Goal: Task Accomplishment & Management: Use online tool/utility

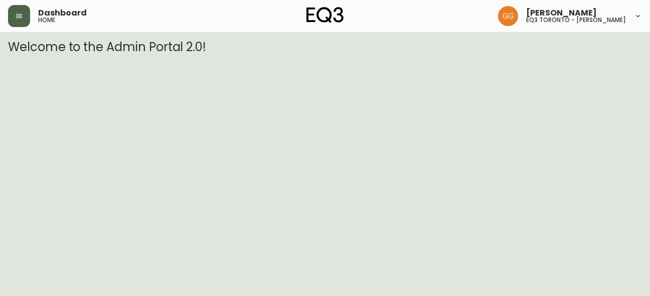
click at [17, 17] on icon "button" at bounding box center [19, 16] width 6 height 4
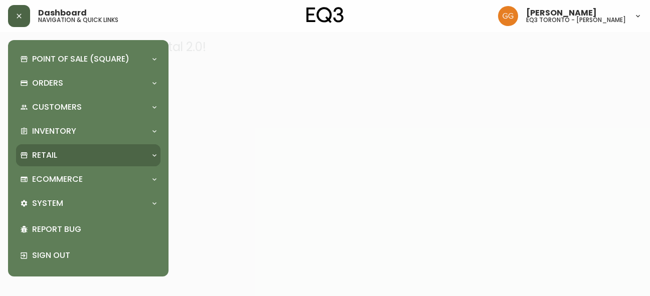
click at [68, 156] on div "Retail" at bounding box center [83, 155] width 126 height 11
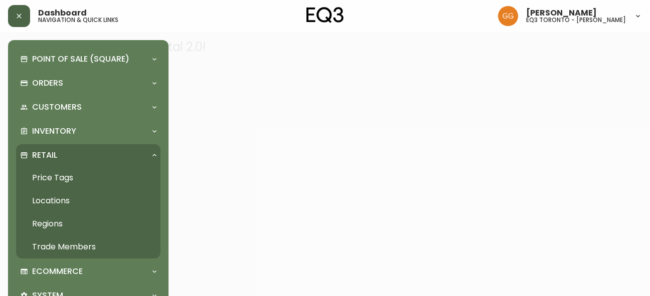
click at [63, 184] on link "Price Tags" at bounding box center [88, 177] width 144 height 23
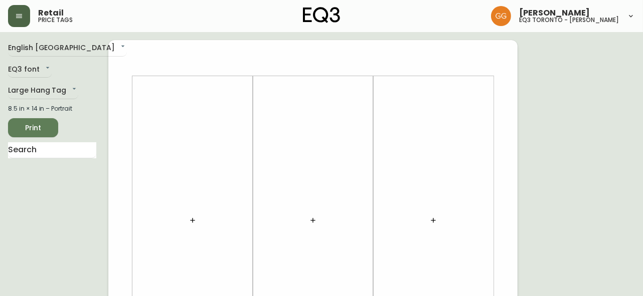
click at [194, 226] on button "button" at bounding box center [193, 221] width 20 height 20
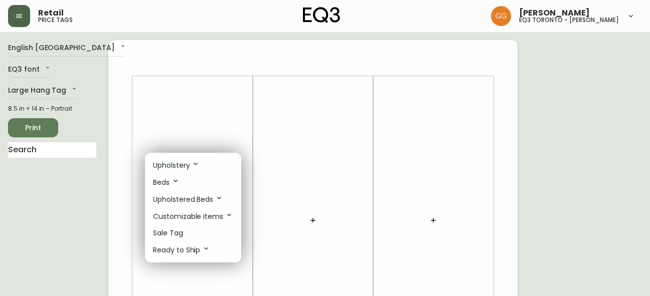
click at [181, 229] on p "Sale Tag" at bounding box center [168, 233] width 30 height 11
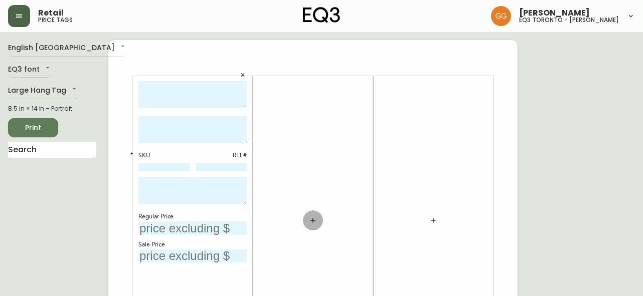
click at [318, 214] on button "button" at bounding box center [313, 221] width 20 height 20
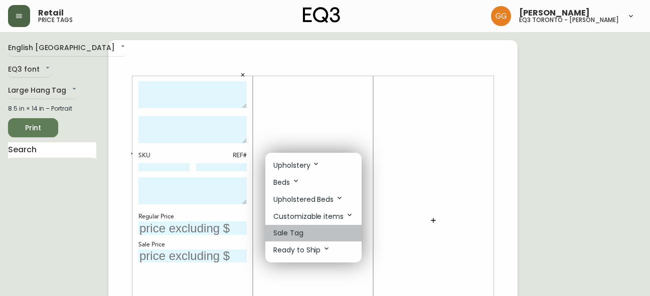
click at [314, 235] on li "Sale Tag" at bounding box center [313, 233] width 96 height 17
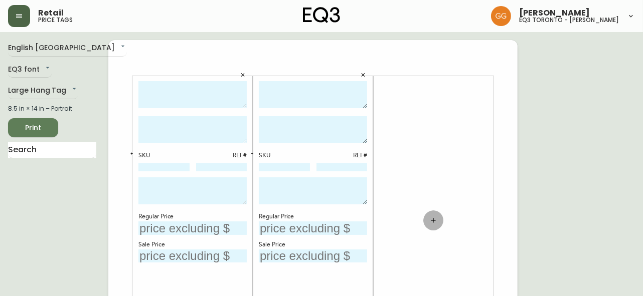
click at [426, 221] on button "button" at bounding box center [433, 221] width 20 height 20
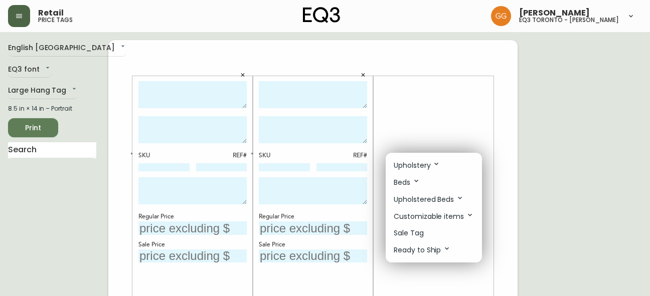
click at [424, 228] on li "Sale Tag" at bounding box center [434, 233] width 96 height 17
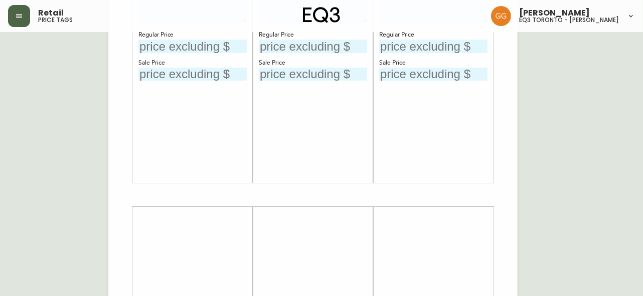
scroll to position [273, 0]
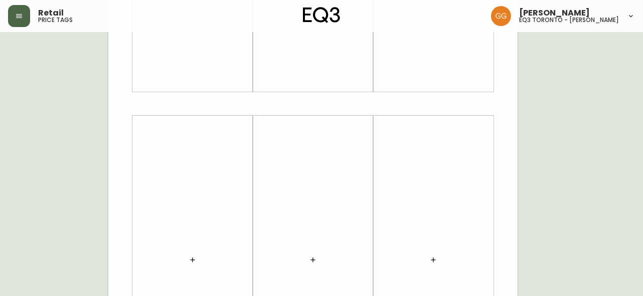
click at [194, 264] on button "button" at bounding box center [193, 260] width 20 height 20
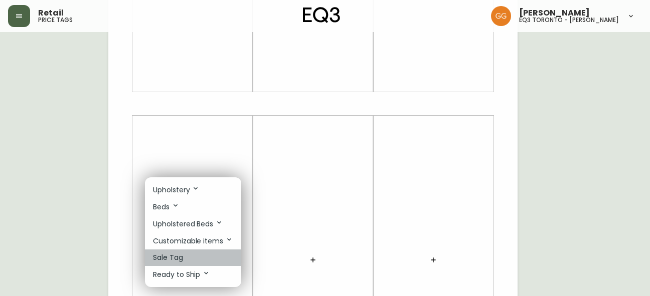
click at [191, 257] on li "Sale Tag" at bounding box center [193, 258] width 96 height 17
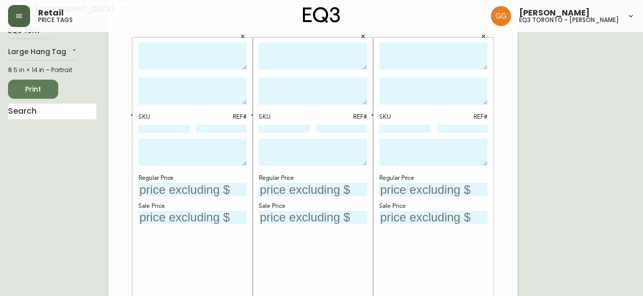
scroll to position [0, 0]
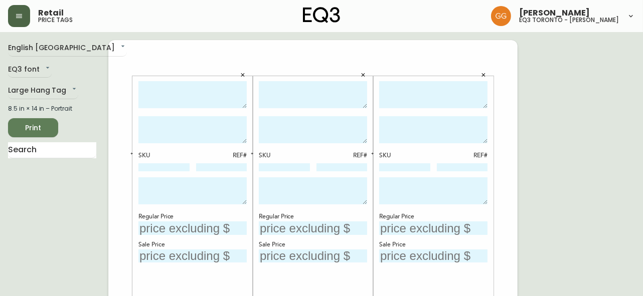
click at [179, 85] on textarea at bounding box center [192, 95] width 108 height 28
type textarea "l"
type textarea "LILLY COUNTER STOOL"
click at [291, 103] on textarea at bounding box center [313, 95] width 108 height 28
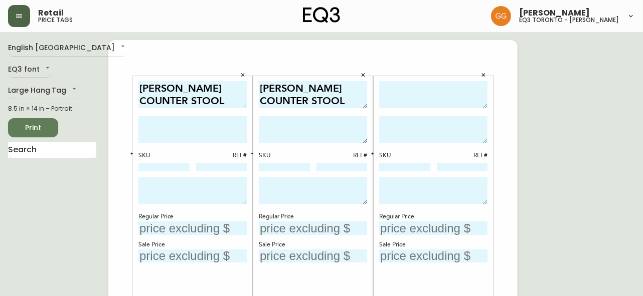
type textarea "LILLY COUNTER STOOL"
click at [217, 128] on textarea at bounding box center [192, 129] width 108 height 27
type textarea "C"
type textarea "CREAM"
click at [299, 128] on textarea at bounding box center [313, 129] width 108 height 27
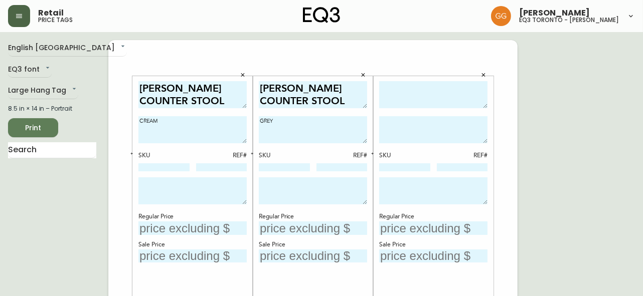
click at [296, 142] on textarea "GREY" at bounding box center [313, 129] width 108 height 27
type textarea "GREY"
click at [190, 189] on textarea at bounding box center [192, 191] width 108 height 27
click at [404, 91] on textarea at bounding box center [433, 95] width 108 height 28
type textarea "OLES COUNTER STOOL"
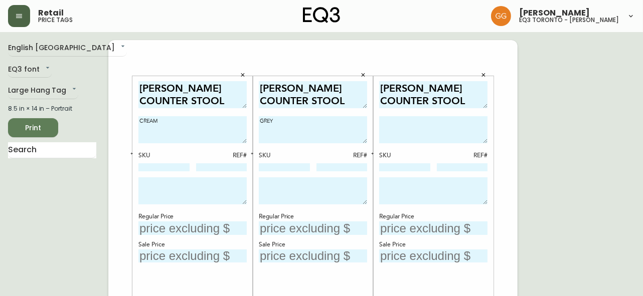
click at [425, 132] on textarea at bounding box center [433, 129] width 108 height 27
type textarea "DARK GREY"
click at [407, 232] on input "text" at bounding box center [433, 229] width 108 height 14
type input "$399"
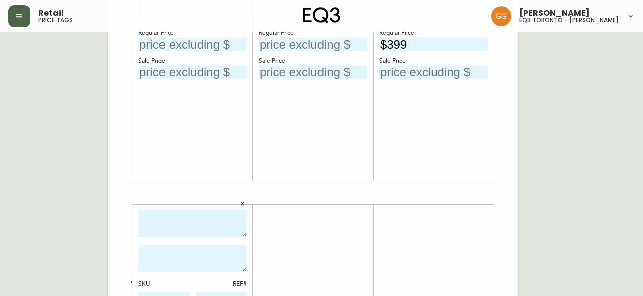
scroll to position [228, 0]
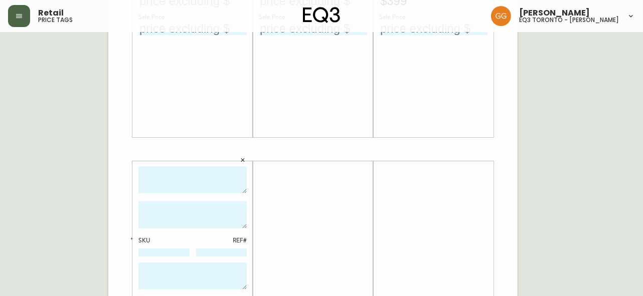
click at [206, 177] on textarea at bounding box center [192, 180] width 108 height 28
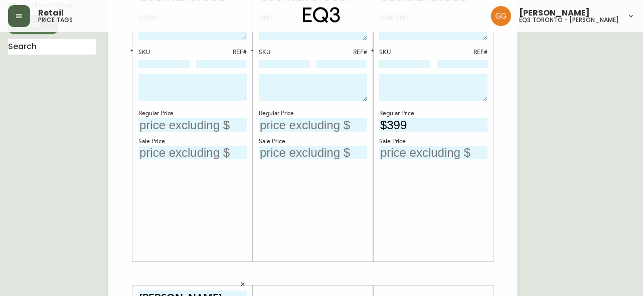
scroll to position [0, 0]
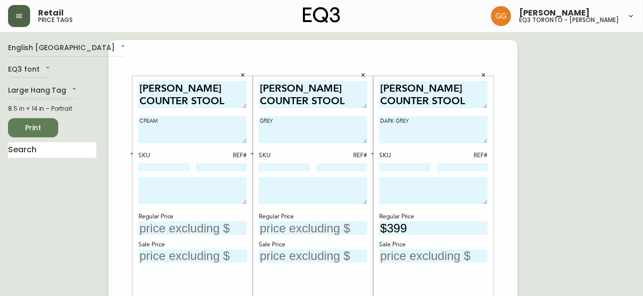
type textarea "OLES COUNTER STOOL"
click at [433, 120] on textarea "DARK GREY" at bounding box center [433, 129] width 108 height 27
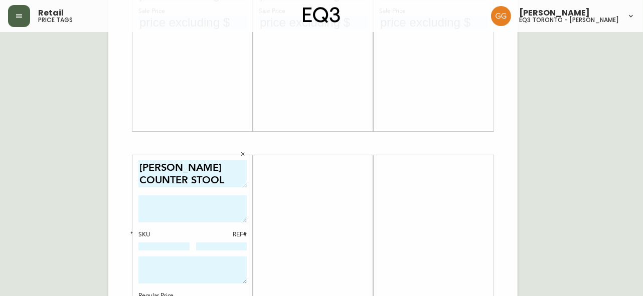
scroll to position [273, 0]
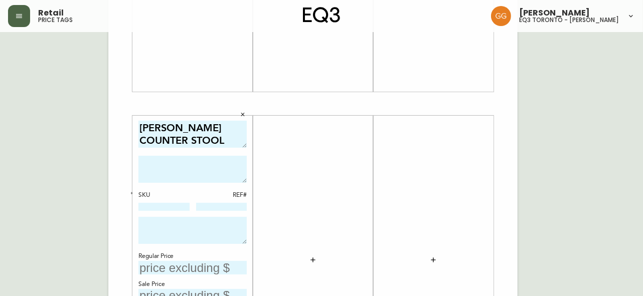
type textarea "DARK GREY FABRIC"
click at [190, 170] on textarea at bounding box center [192, 169] width 108 height 27
type textarea "l"
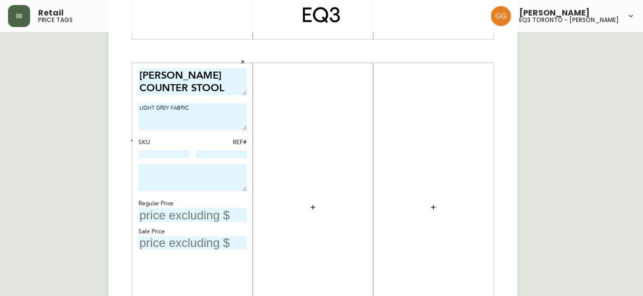
scroll to position [365, 0]
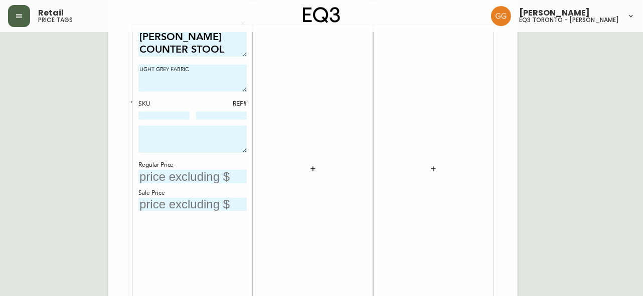
type textarea "LIGHT GREY FABRIC"
click at [170, 178] on input "text" at bounding box center [192, 177] width 108 height 14
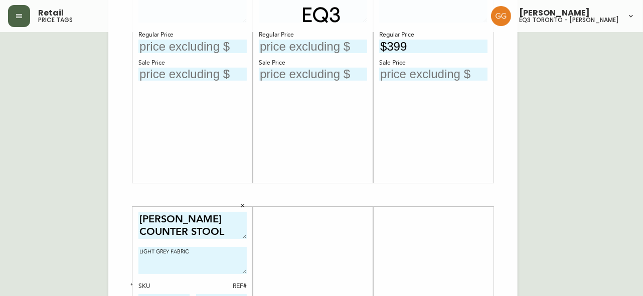
scroll to position [45, 0]
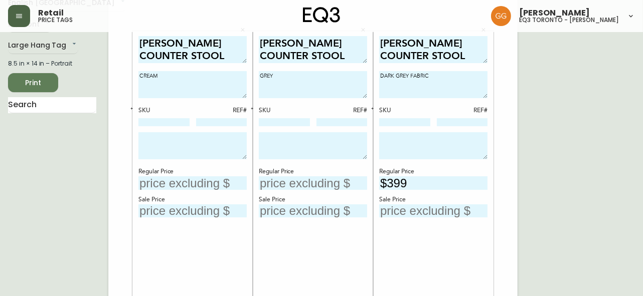
type input "$399"
click at [190, 177] on input "text" at bounding box center [192, 184] width 108 height 14
type input "$299"
click at [294, 186] on input "text" at bounding box center [313, 184] width 108 height 14
type input "$299"
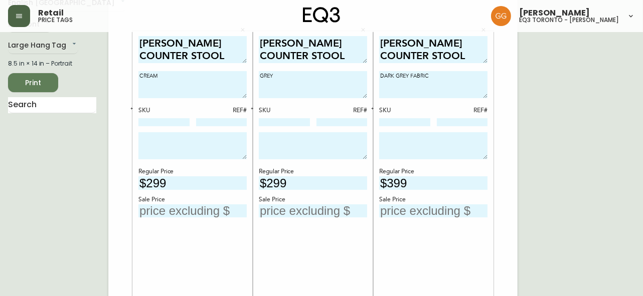
click at [396, 8] on div "Retail price tags Grabielle Graham eq3 toronto - hanna" at bounding box center [321, 16] width 627 height 32
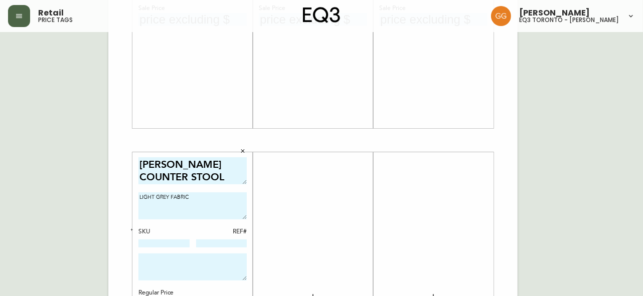
scroll to position [319, 0]
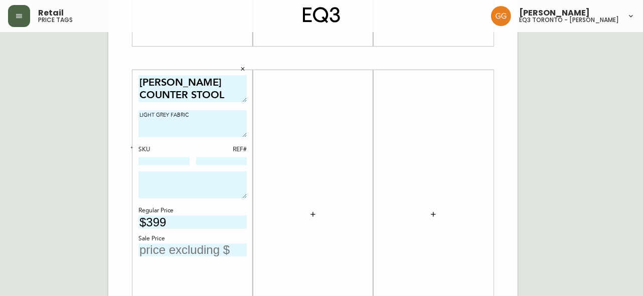
click at [356, 223] on div at bounding box center [313, 214] width 108 height 279
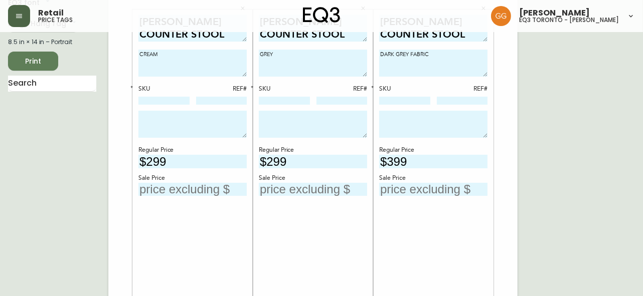
scroll to position [45, 0]
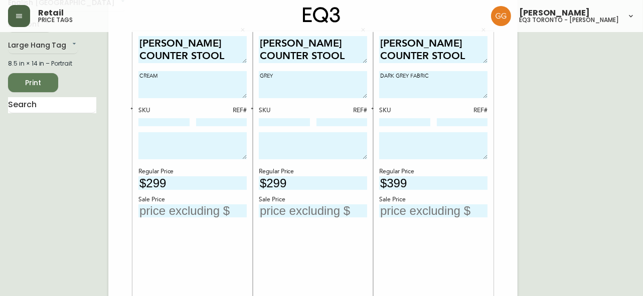
click at [408, 208] on input "text" at bounding box center [433, 212] width 108 height 14
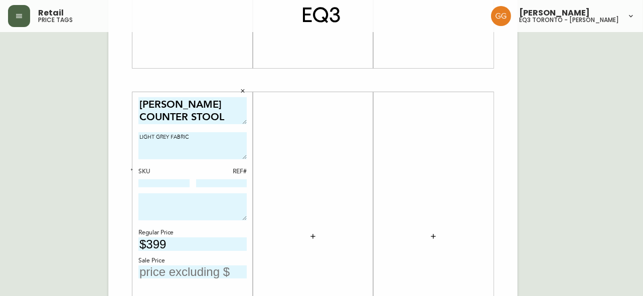
scroll to position [365, 0]
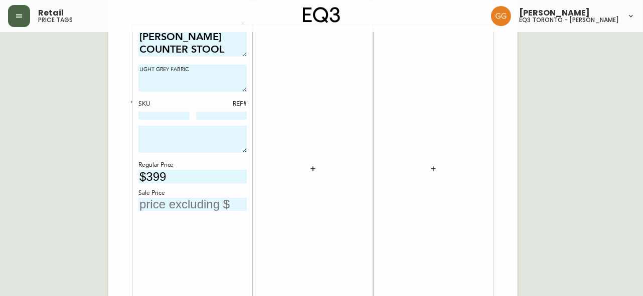
type input "$199.50"
click at [187, 206] on input "text" at bounding box center [192, 205] width 108 height 14
type input "$199.50"
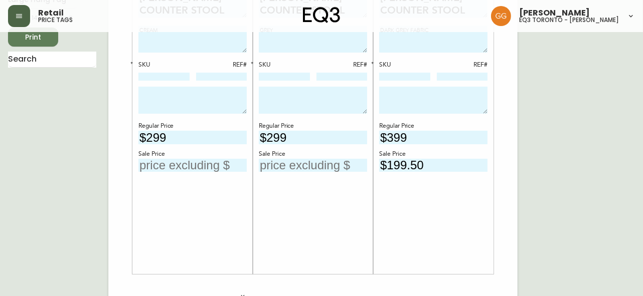
scroll to position [0, 0]
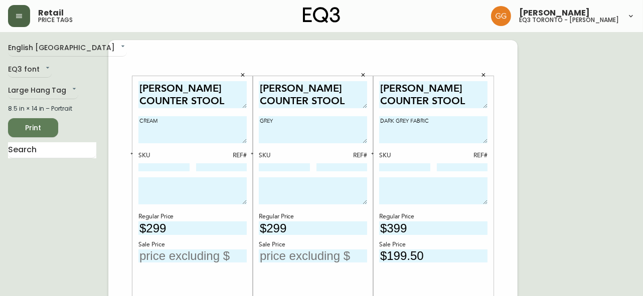
click at [228, 250] on input "text" at bounding box center [192, 257] width 108 height 14
type input "$149.50"
click at [298, 255] on input "text" at bounding box center [313, 257] width 108 height 14
type input "$149.50"
click at [457, 278] on div "OLES COUNTER STOOL DARK GREY FABRIC SKU REF# Regular Price $399 Sale Price $199…" at bounding box center [433, 220] width 108 height 279
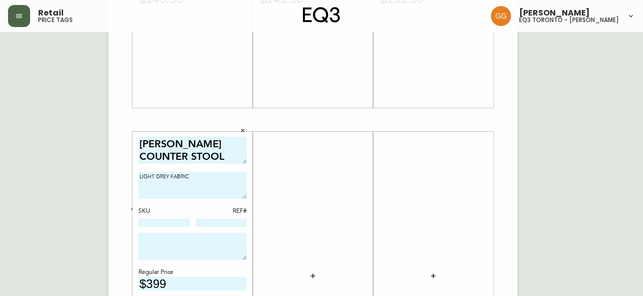
scroll to position [273, 0]
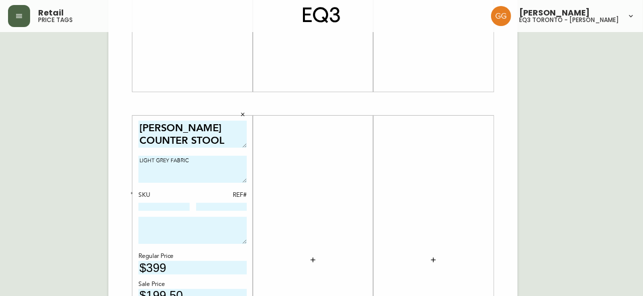
click at [336, 196] on div at bounding box center [313, 260] width 108 height 279
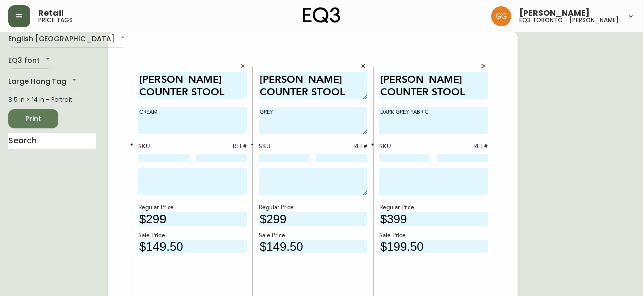
scroll to position [0, 0]
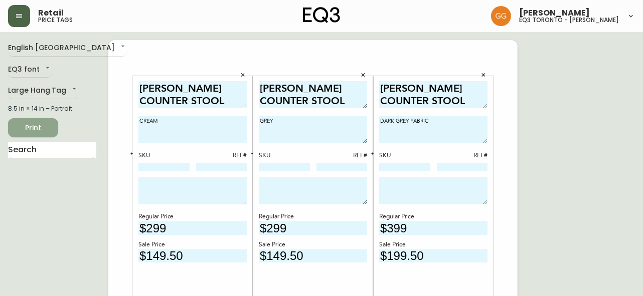
click at [27, 128] on span "Print" at bounding box center [33, 128] width 34 height 13
click at [39, 124] on span "Print" at bounding box center [33, 128] width 34 height 13
